Goal: Transaction & Acquisition: Purchase product/service

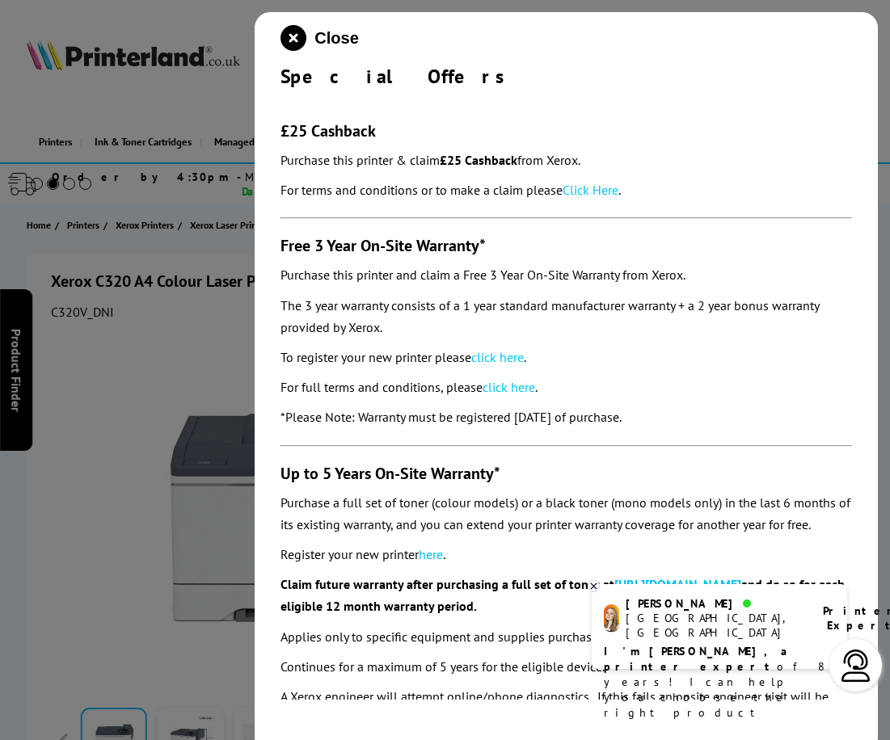
scroll to position [227, 0]
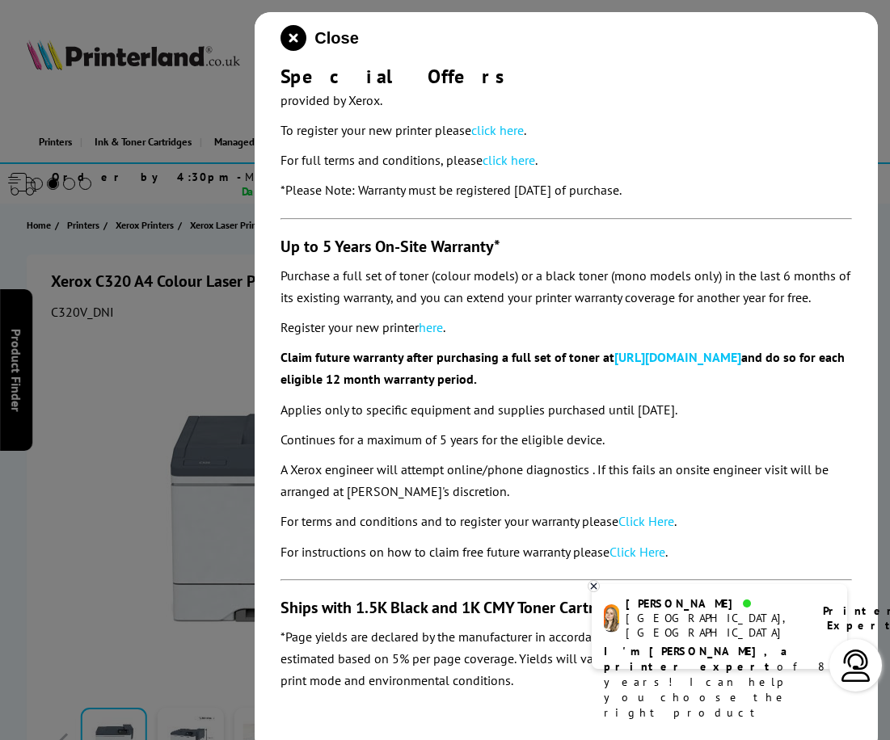
click at [299, 33] on icon "close modal" at bounding box center [294, 38] width 26 height 26
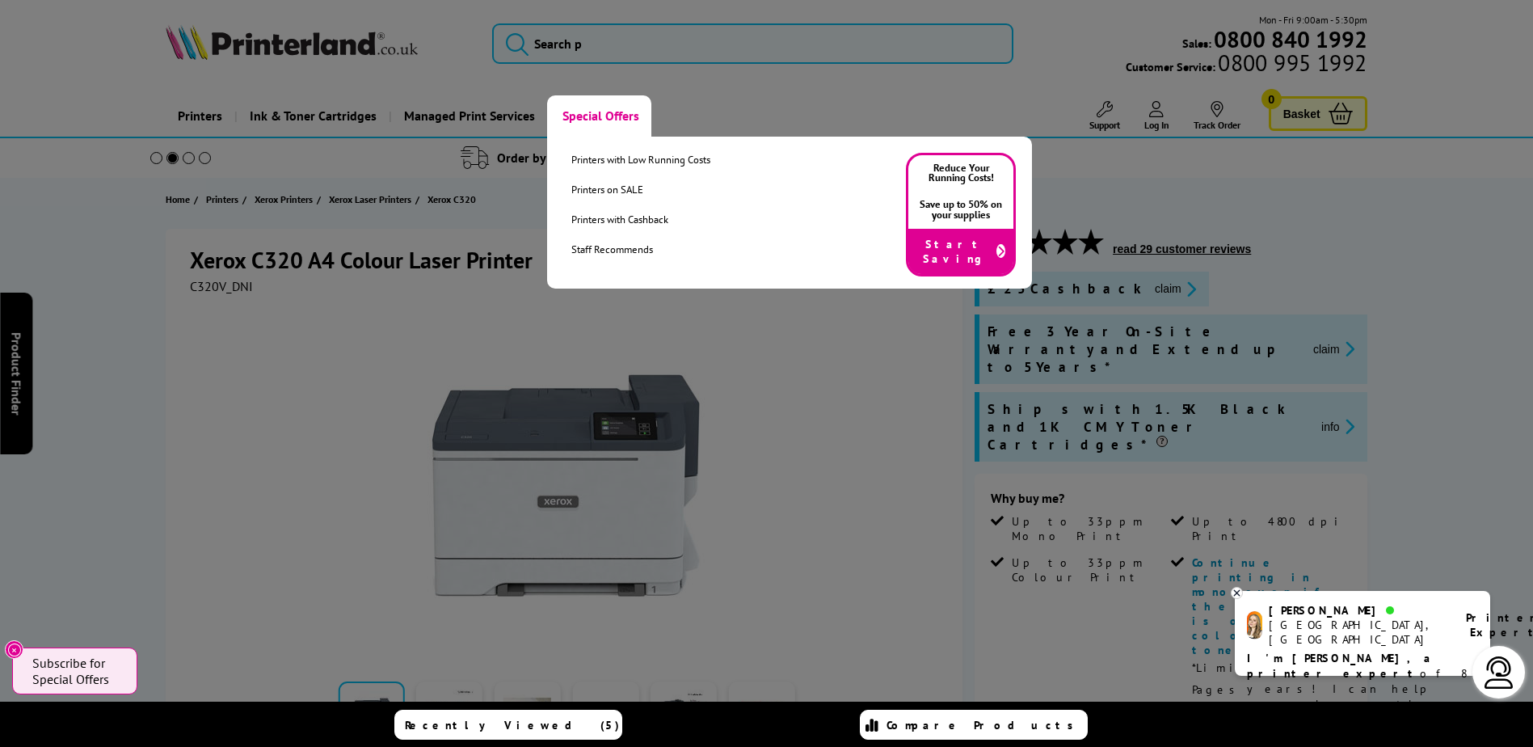
click at [618, 118] on link "Special Offers" at bounding box center [599, 115] width 104 height 41
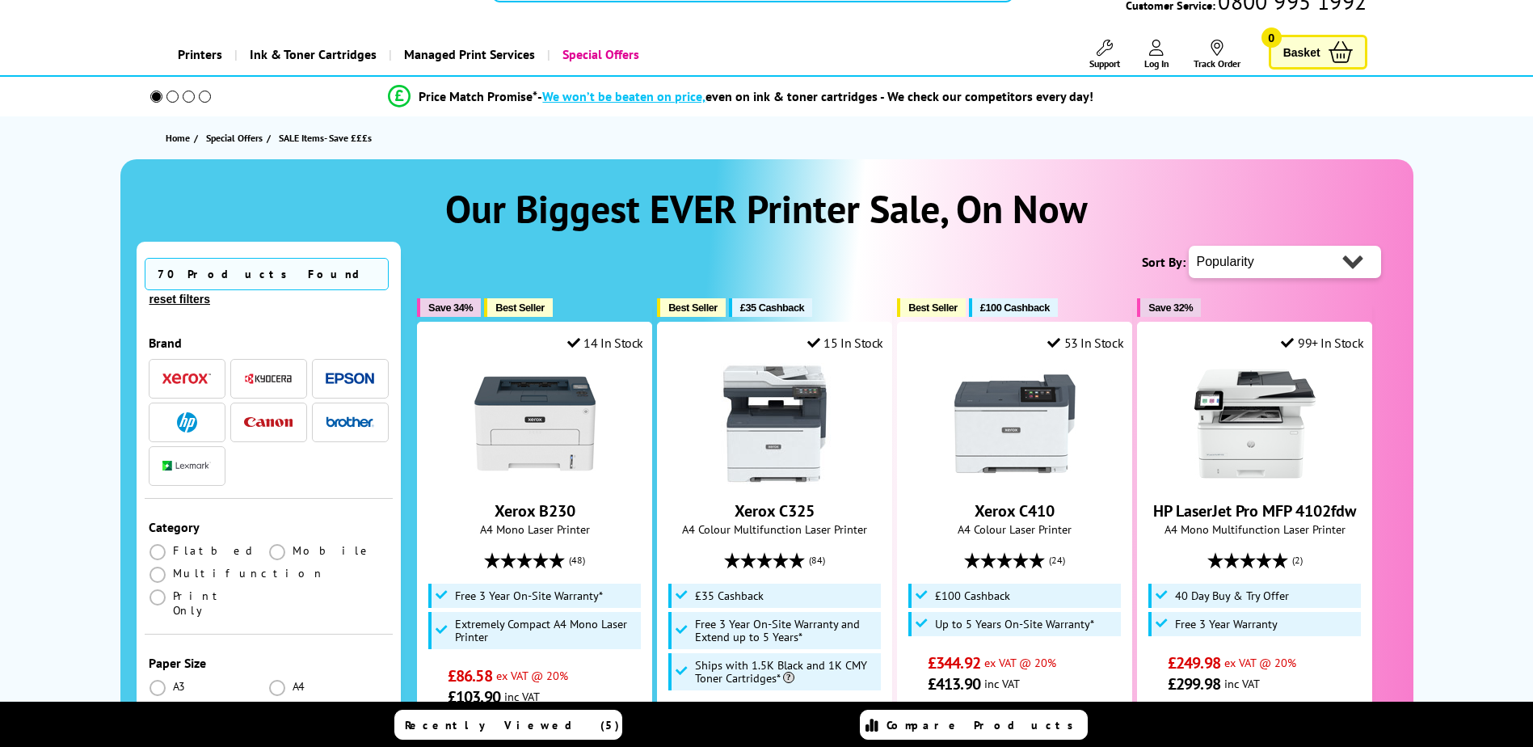
scroll to position [81, 0]
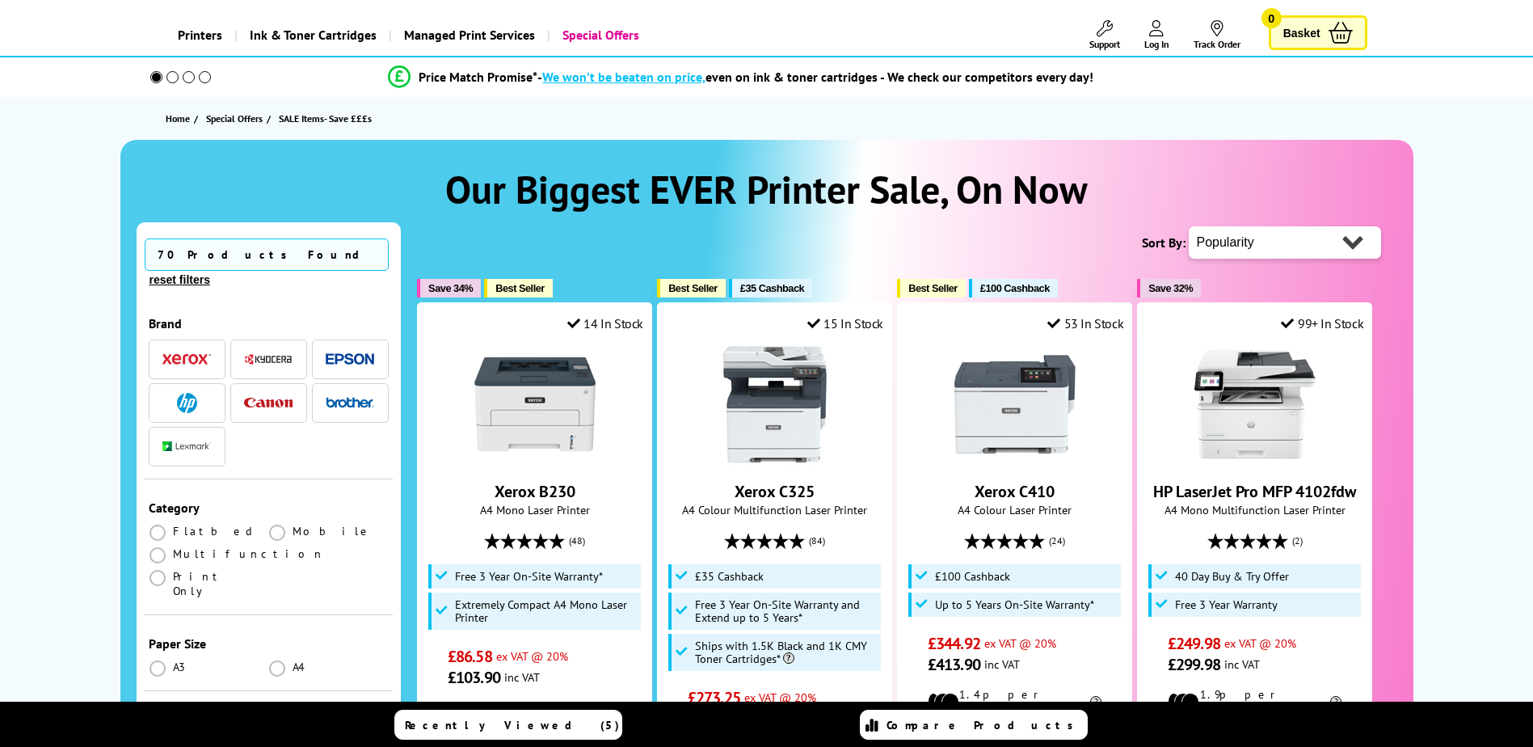
click at [184, 349] on span "button" at bounding box center [186, 359] width 49 height 20
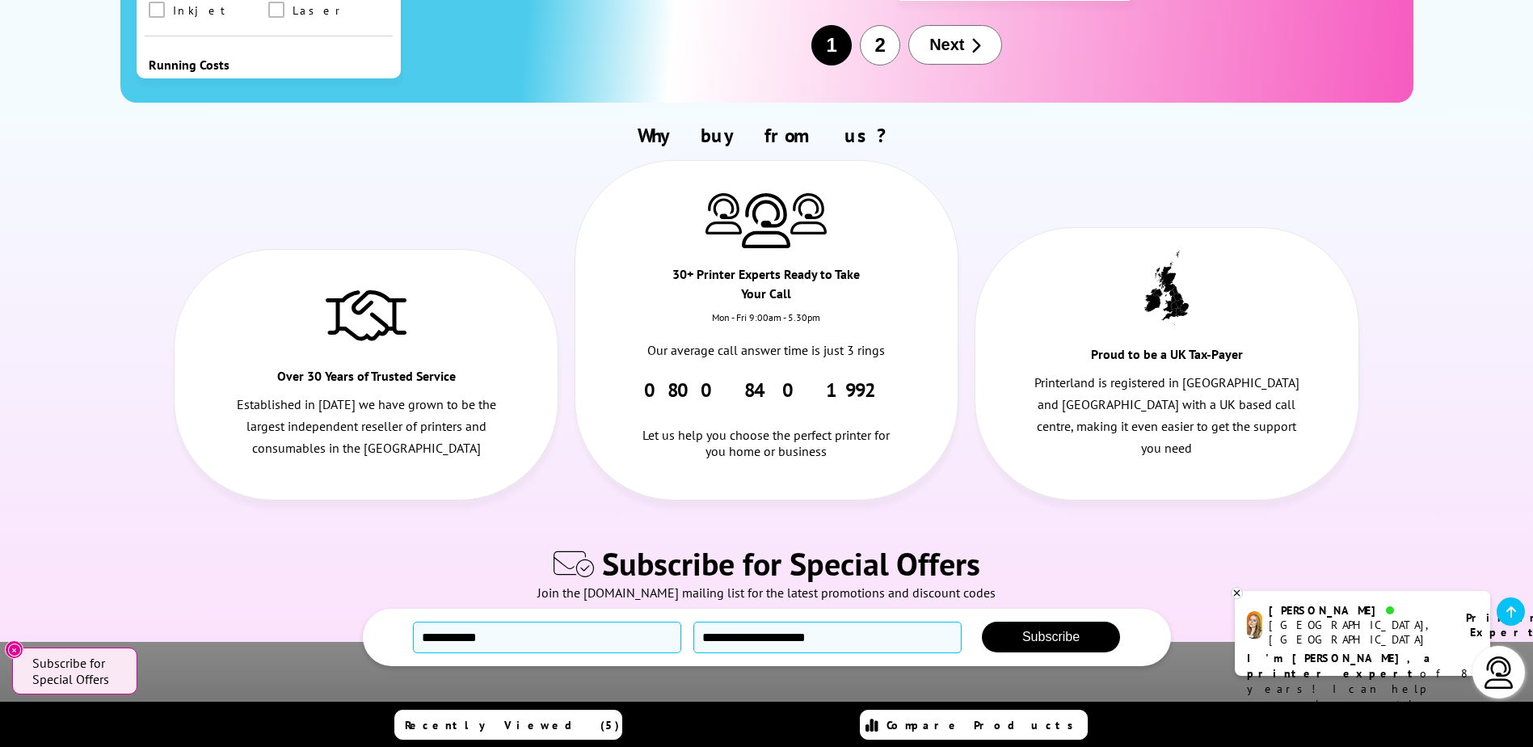
scroll to position [2344, 0]
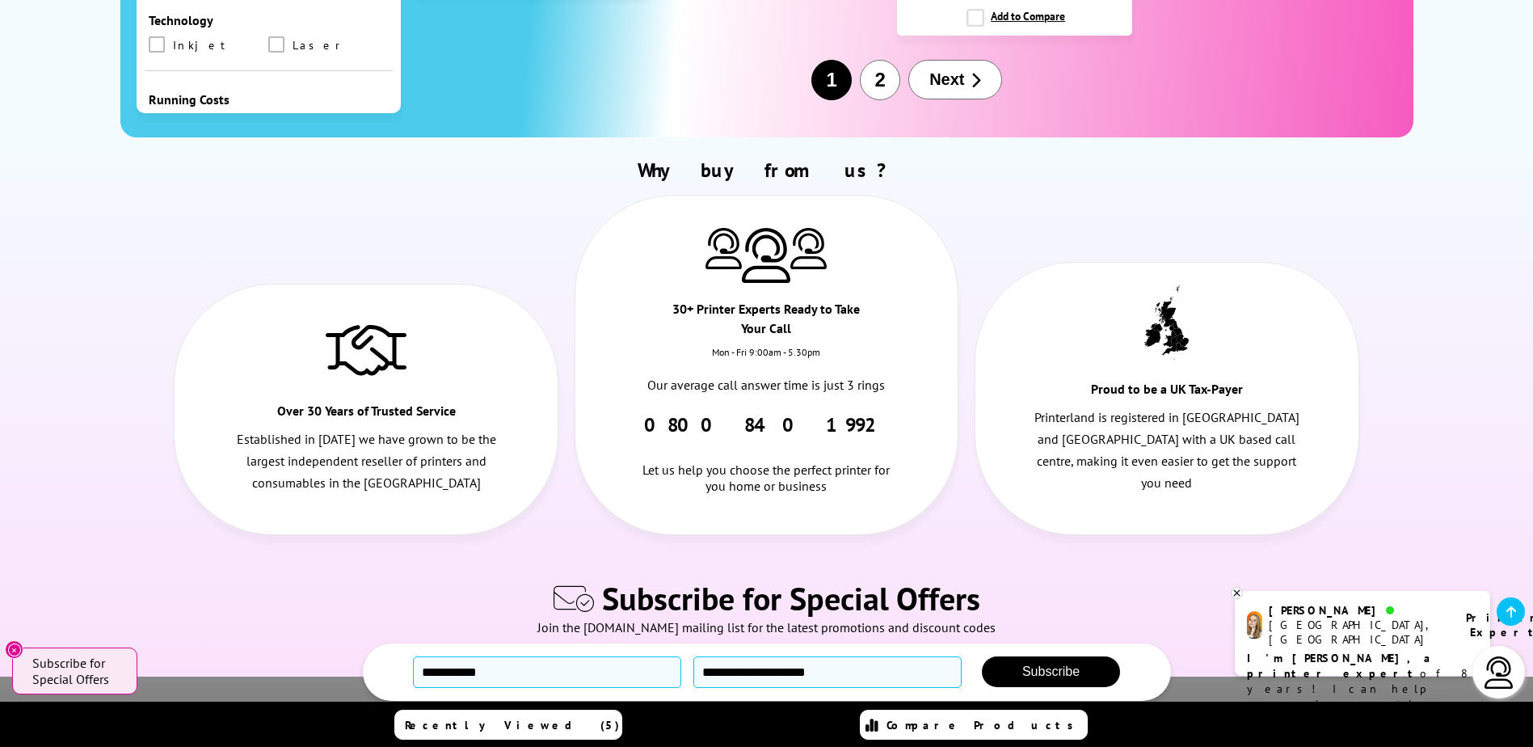
click at [965, 60] on button "Next" at bounding box center [956, 80] width 94 height 40
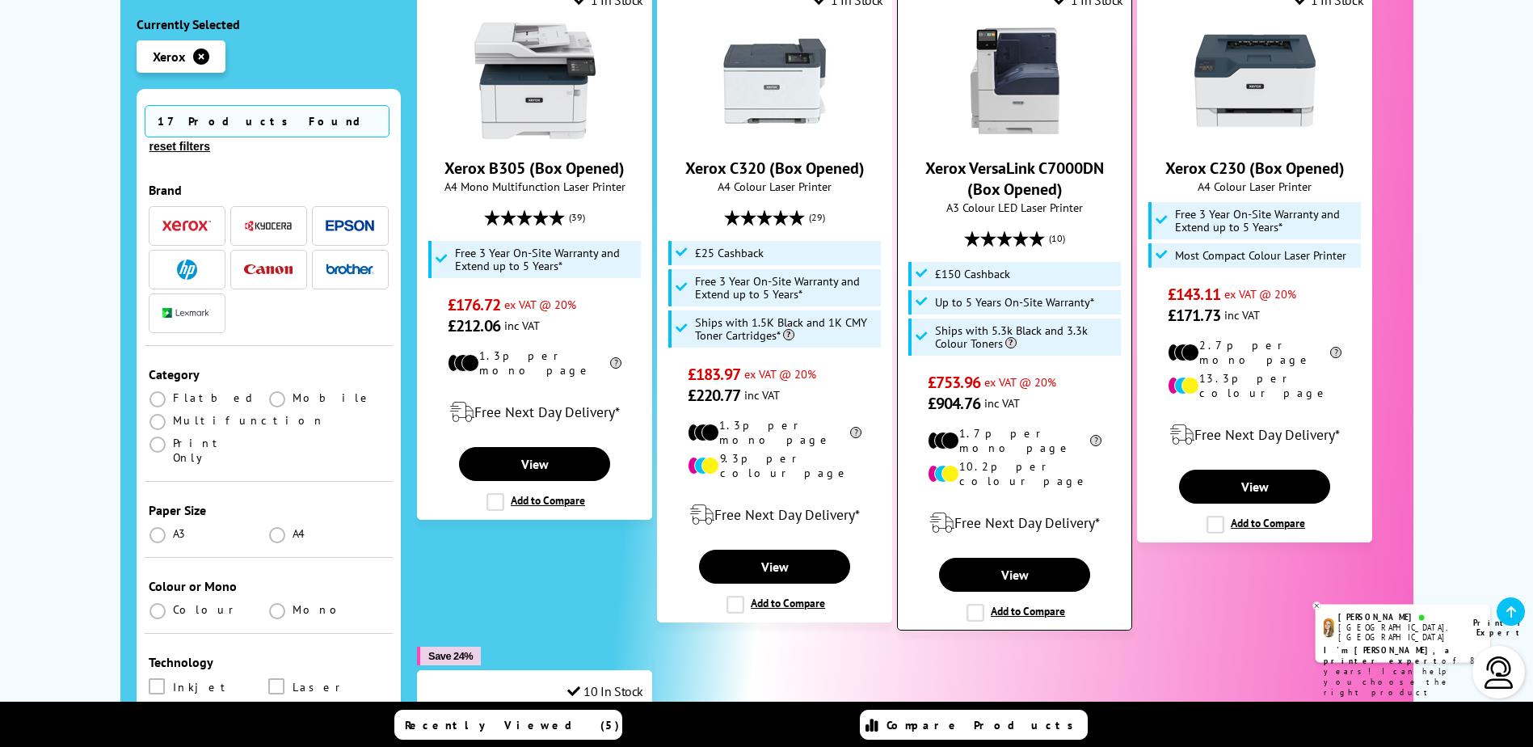
scroll to position [889, 0]
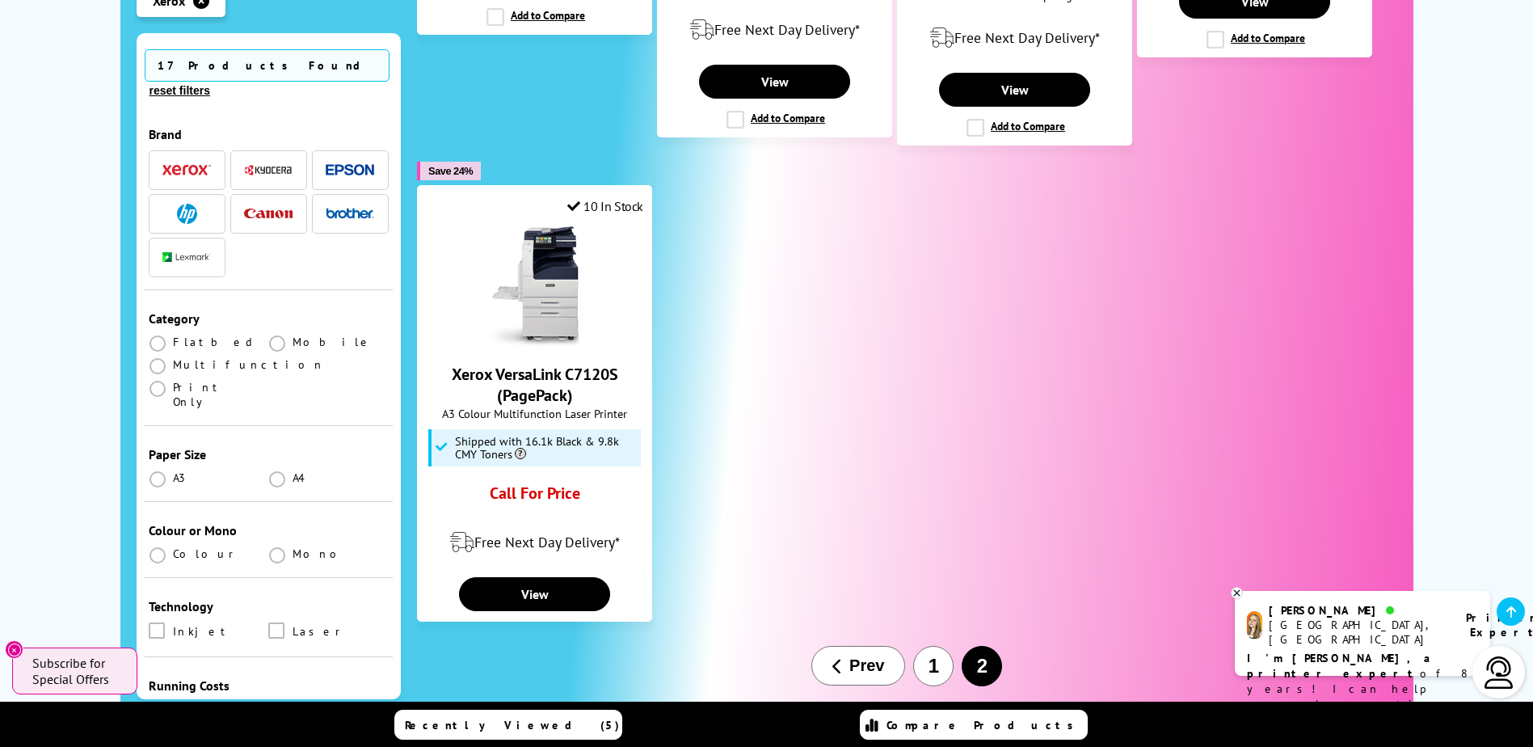
drag, startPoint x: 903, startPoint y: 379, endPoint x: 896, endPoint y: 450, distance: 71.4
click at [896, 450] on ul "1 In Stock Xerox B305 (Box Opened) A4 Mono Multifunction Laser Printer (39)" at bounding box center [907, 37] width 980 height 1167
click at [1469, 276] on div "Our Biggest EVER Printer Sale, On Now --read more-- Currently Selected Xerox 17…" at bounding box center [766, 27] width 1533 height 1392
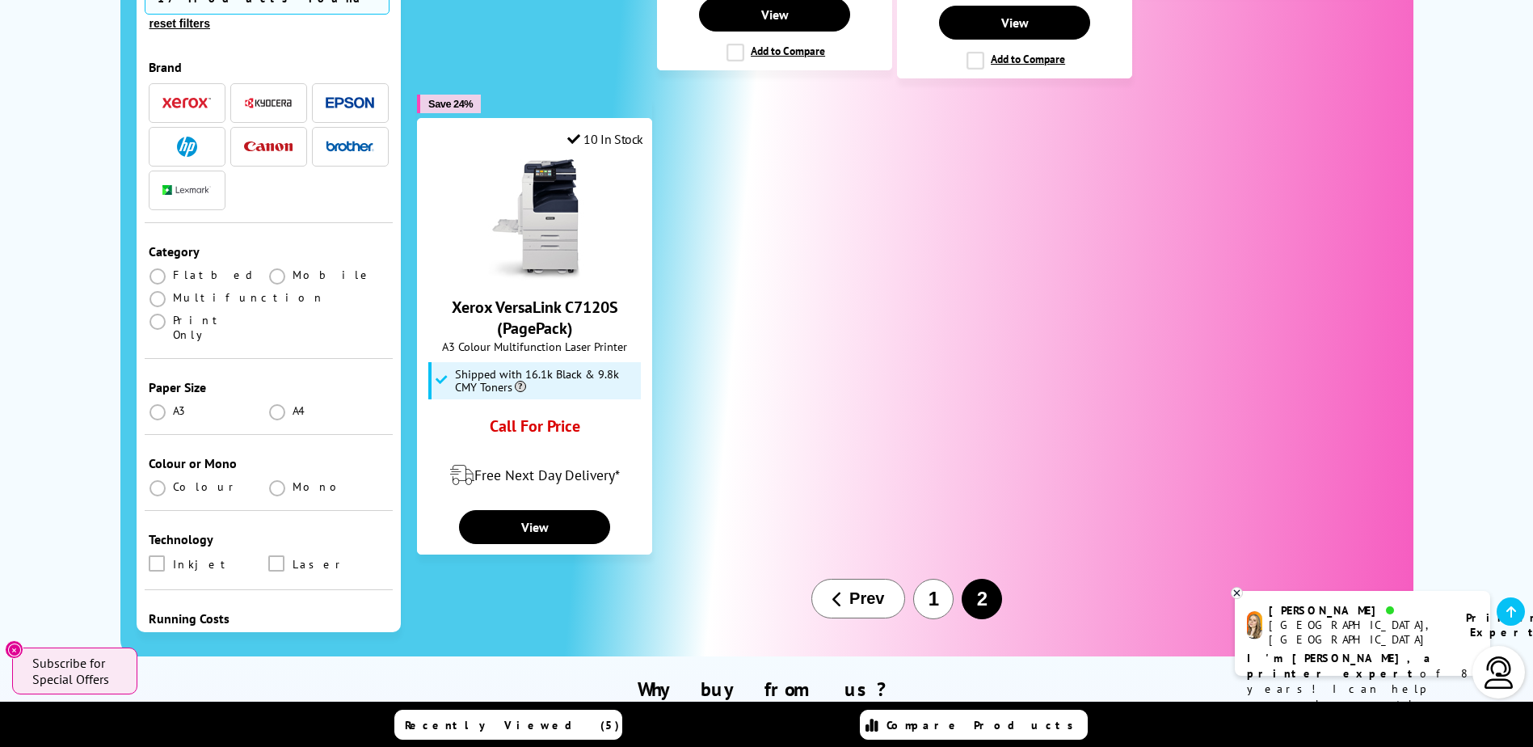
scroll to position [1051, 0]
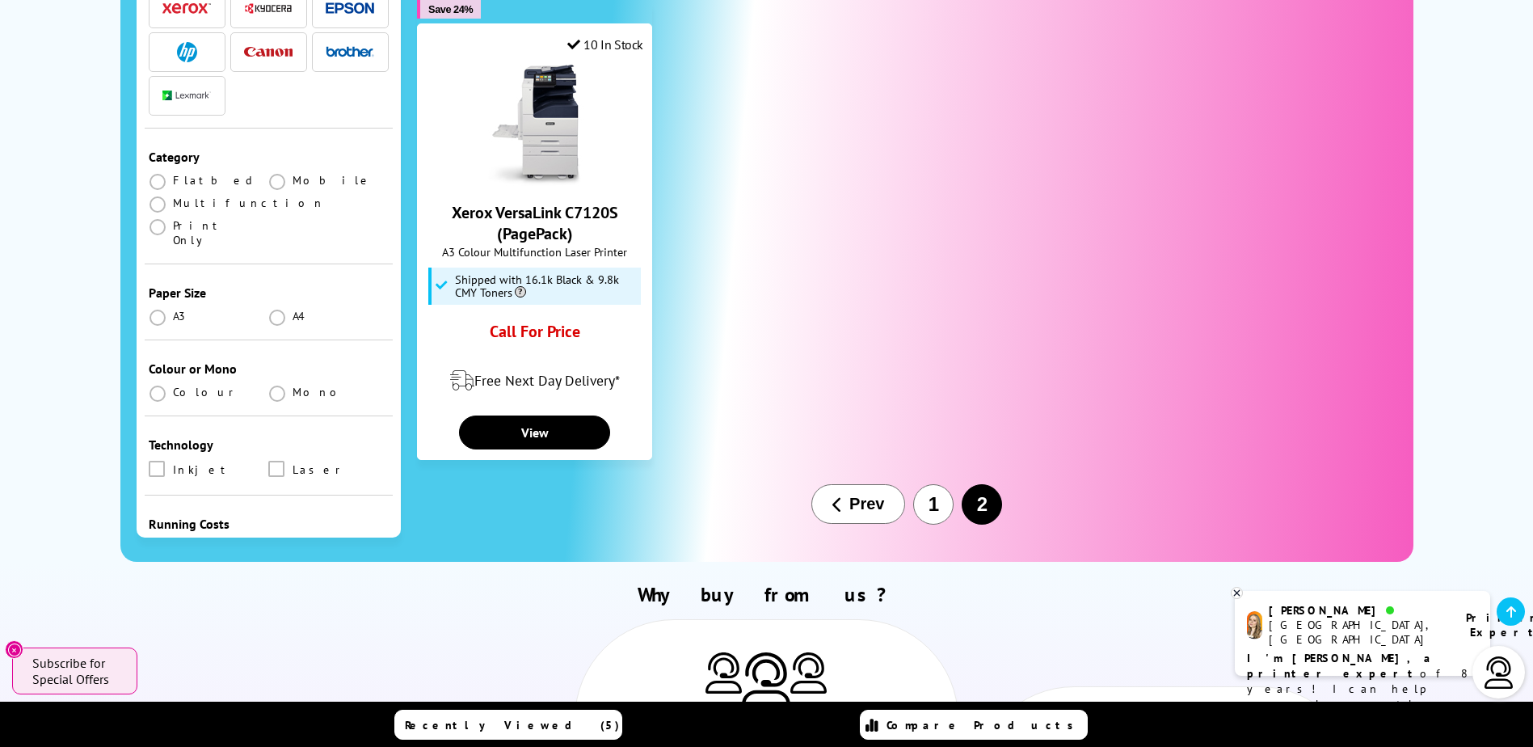
click at [924, 501] on li "1" at bounding box center [933, 504] width 49 height 40
click at [929, 491] on button "1" at bounding box center [933, 504] width 40 height 40
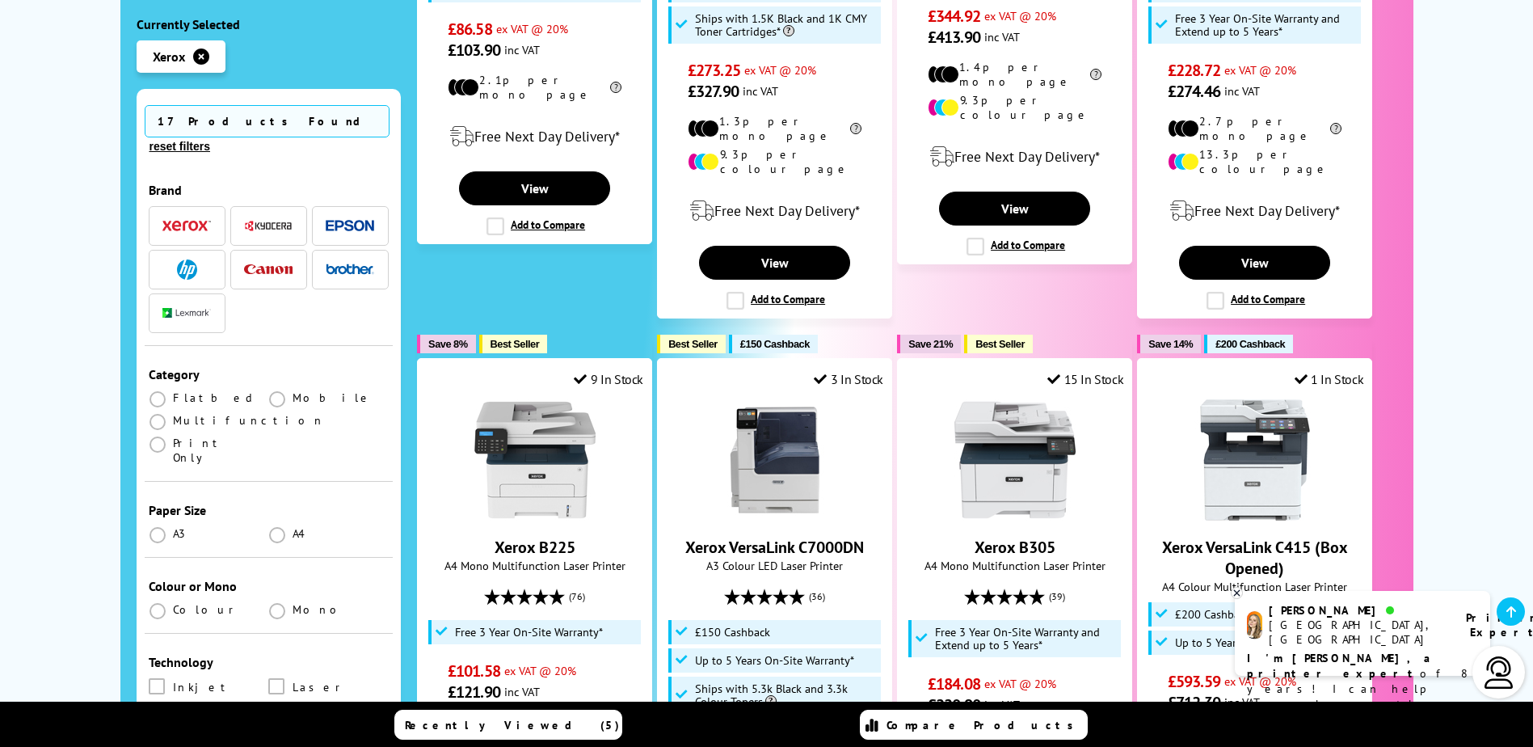
scroll to position [808, 0]
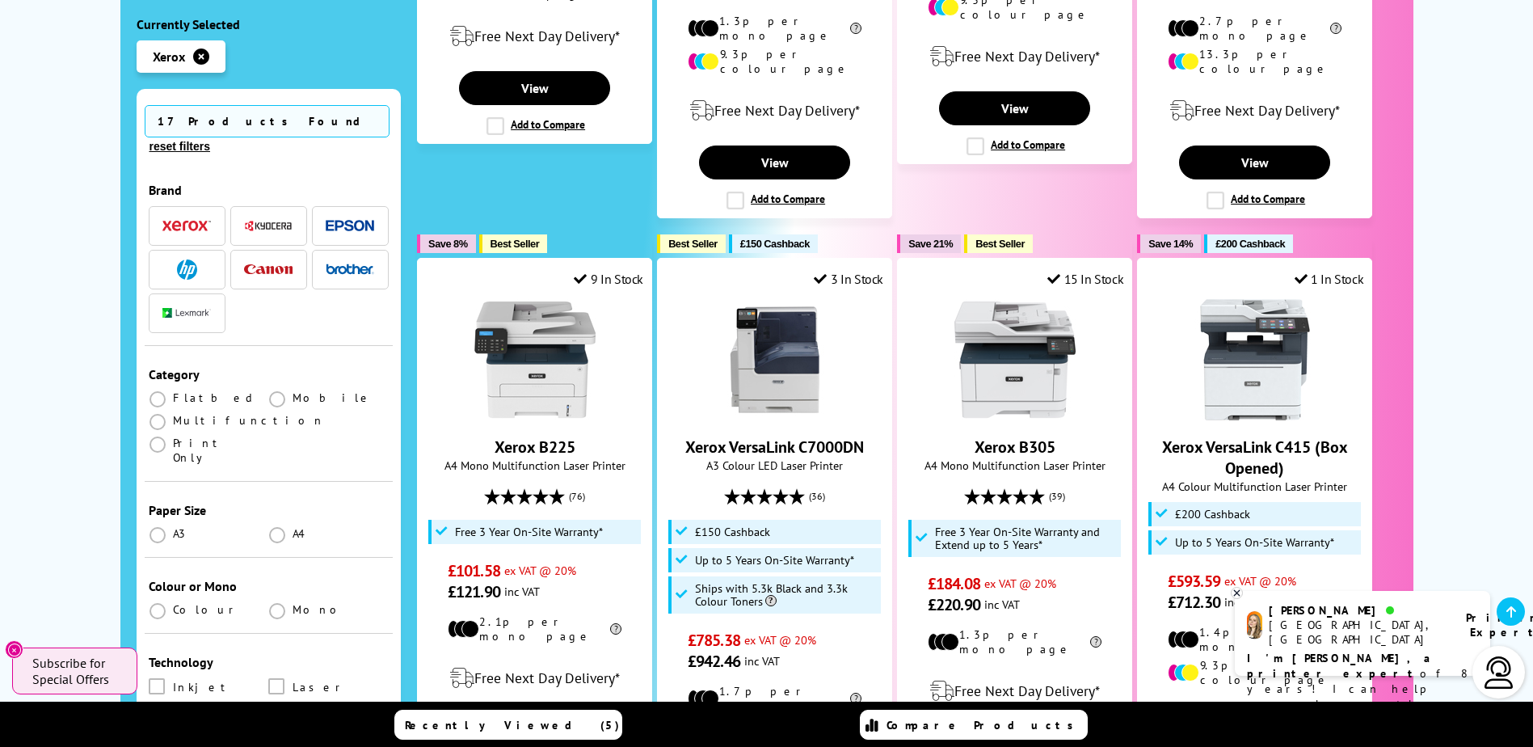
click at [1377, 369] on ul "Save 34% Best Seller 14 In Stock Xerox B230 A4 Mono Laser Printer (48) £86.58 £…" at bounding box center [907, 553] width 980 height 2036
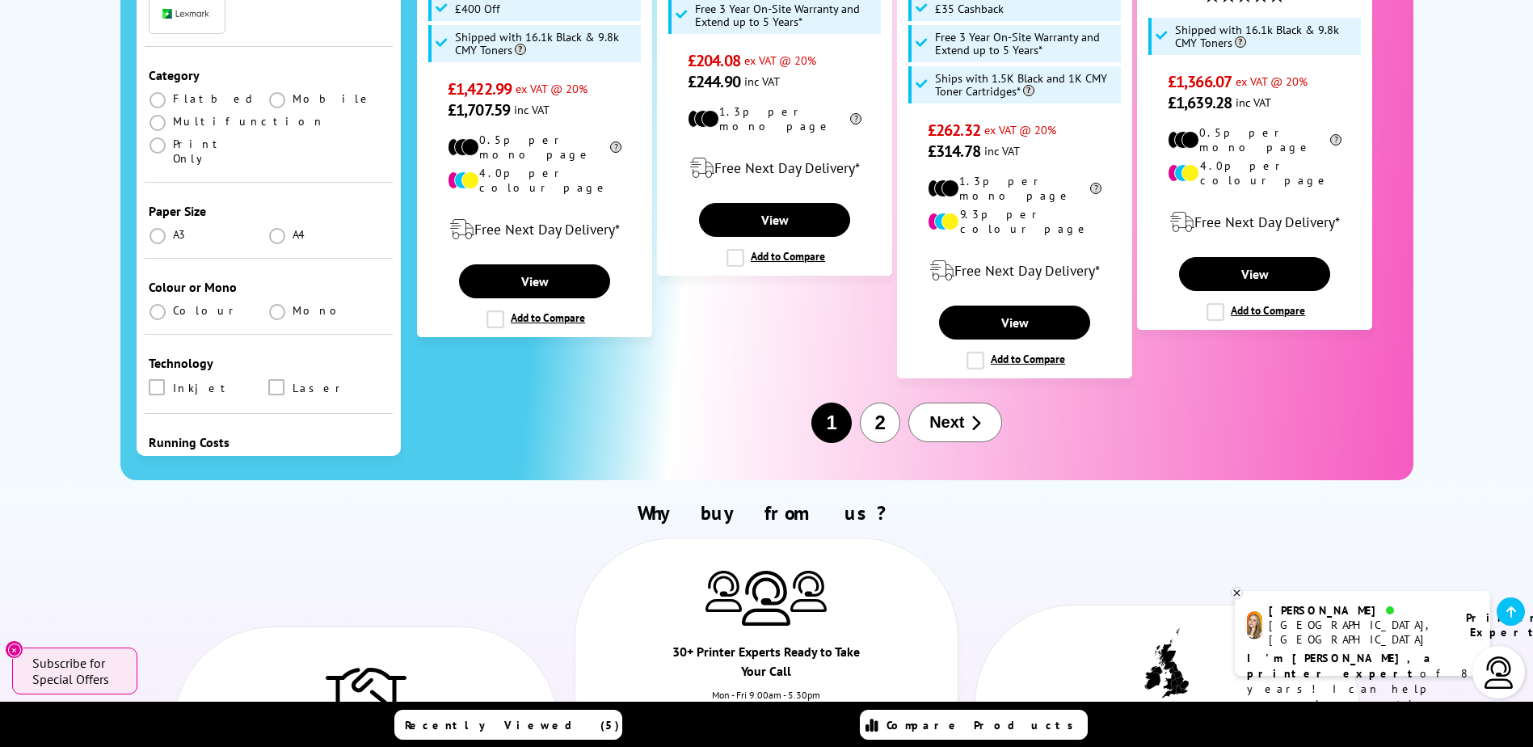
scroll to position [2021, 0]
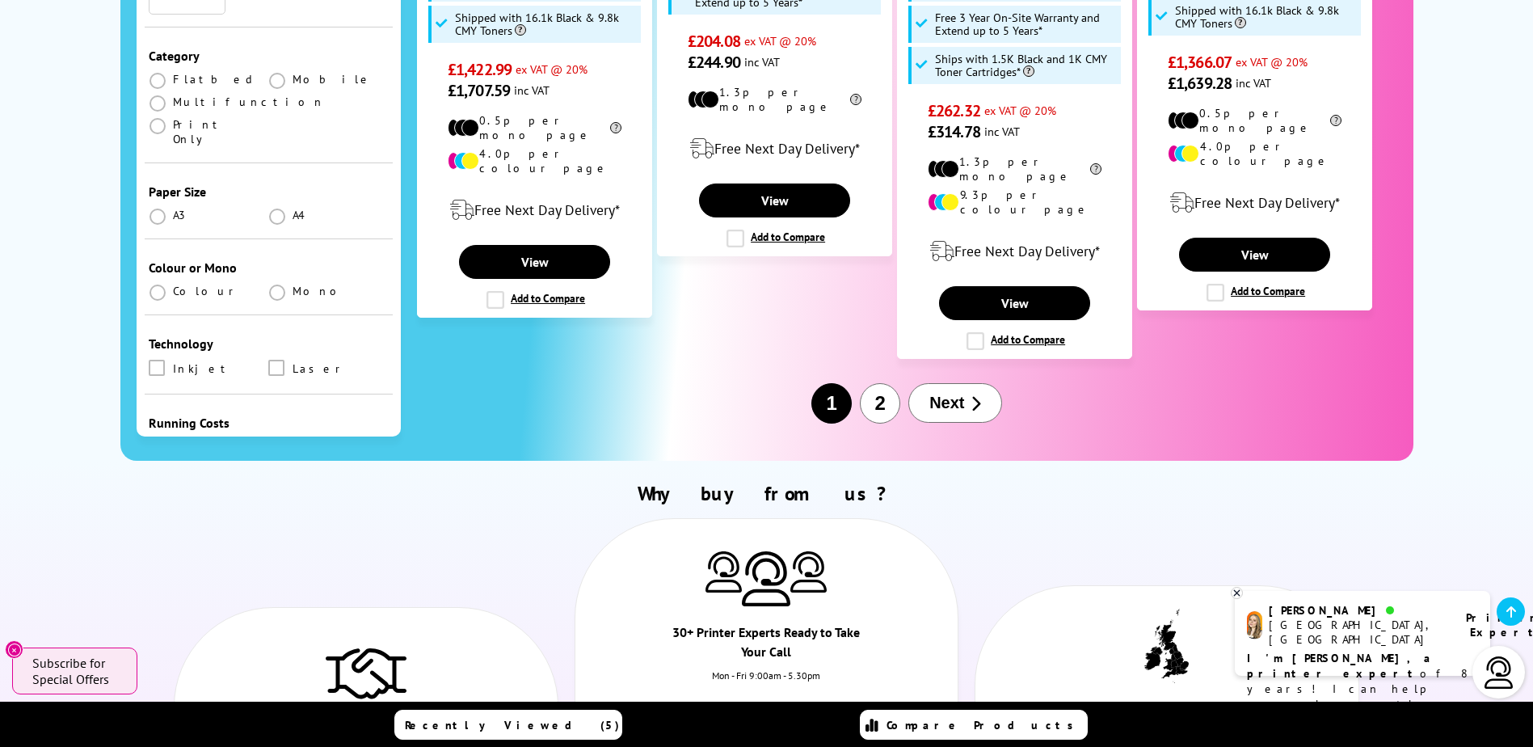
click at [871, 383] on button "2" at bounding box center [880, 403] width 40 height 40
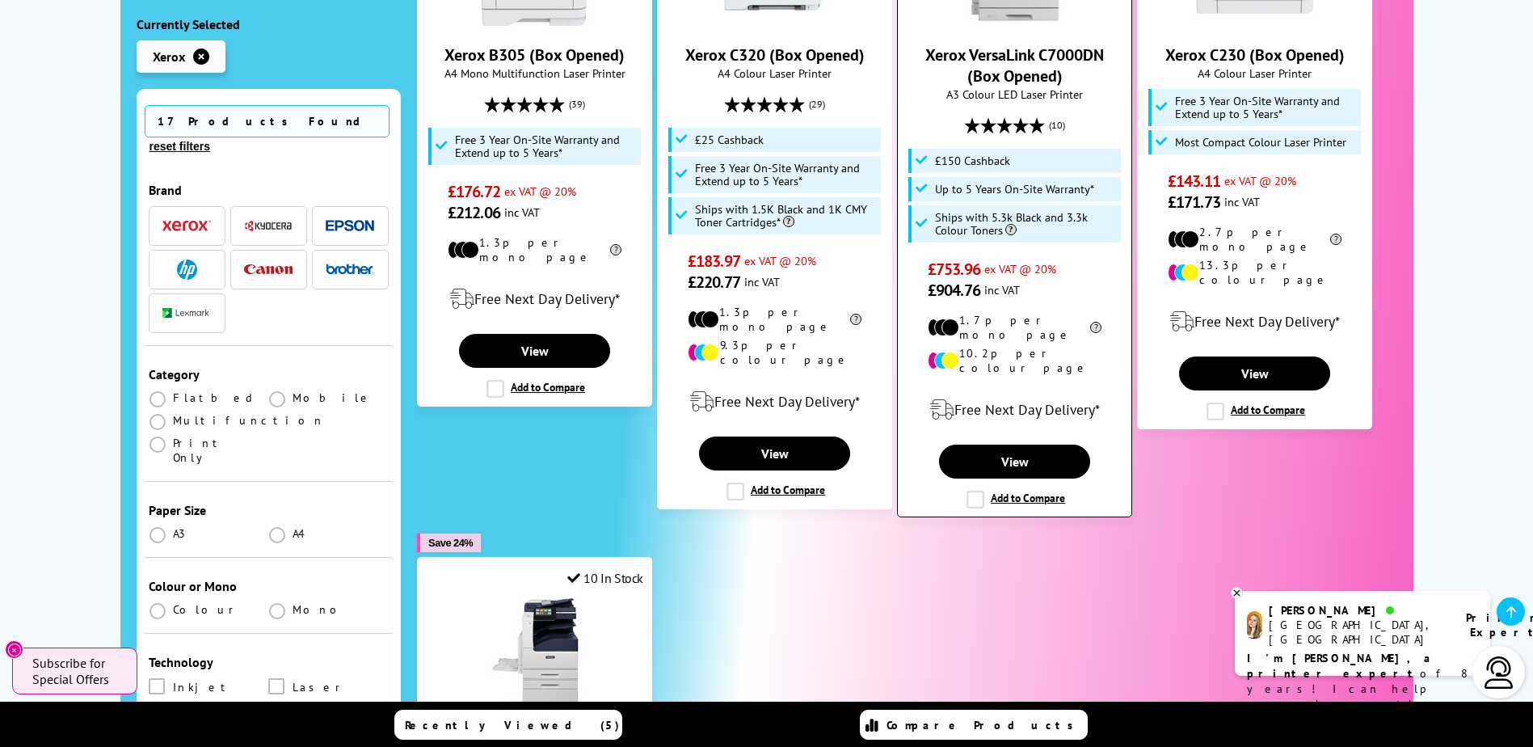
scroll to position [647, 0]
